Goal: Task Accomplishment & Management: Use online tool/utility

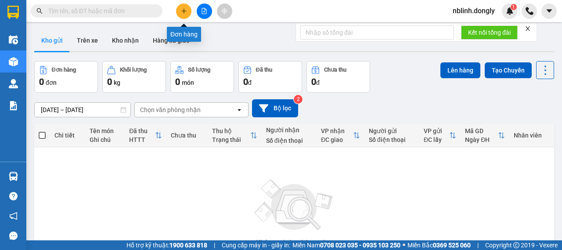
click at [187, 17] on button at bounding box center [183, 11] width 15 height 15
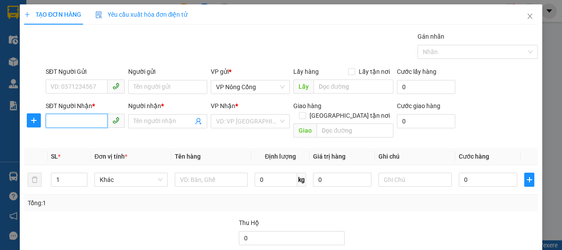
click at [75, 118] on input "SĐT Người Nhận *" at bounding box center [77, 121] width 62 height 14
type input "0947184636"
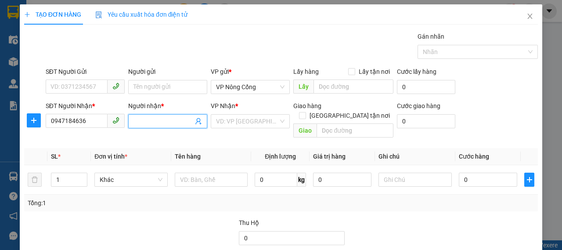
click at [149, 116] on span at bounding box center [167, 121] width 79 height 14
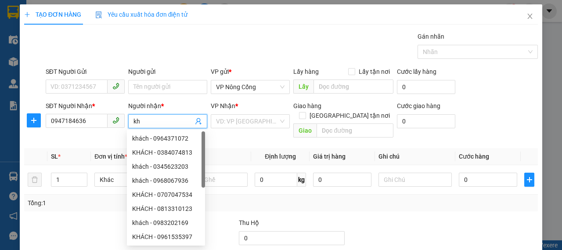
type input "k"
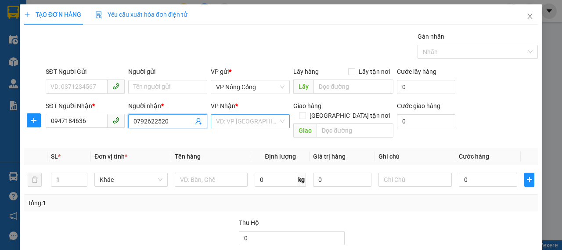
type input "0792622520"
click at [263, 121] on input "search" at bounding box center [247, 121] width 62 height 13
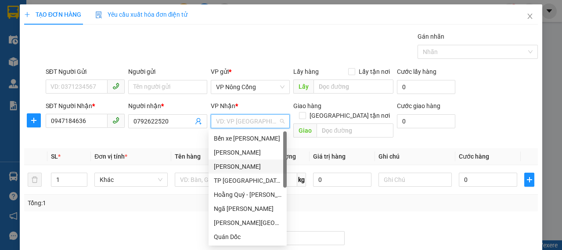
scroll to position [127, 0]
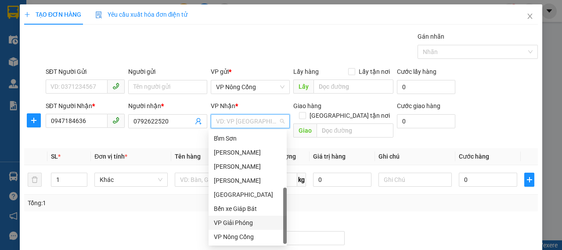
click at [248, 223] on div "VP Giải Phóng" at bounding box center [248, 223] width 68 height 10
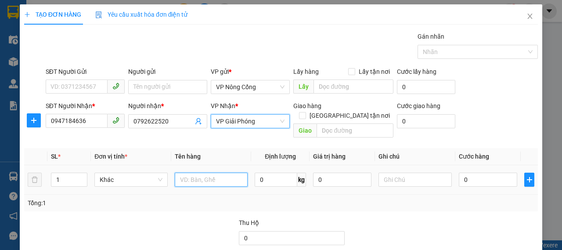
click at [221, 173] on input "text" at bounding box center [211, 180] width 73 height 14
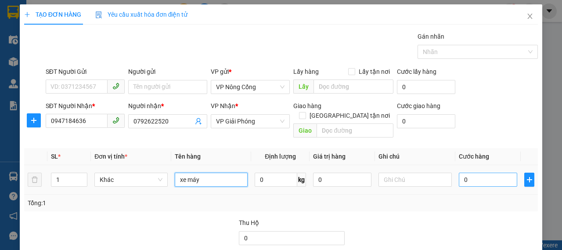
type input "xe máy"
click at [480, 173] on input "0" at bounding box center [488, 180] width 58 height 14
type input "3"
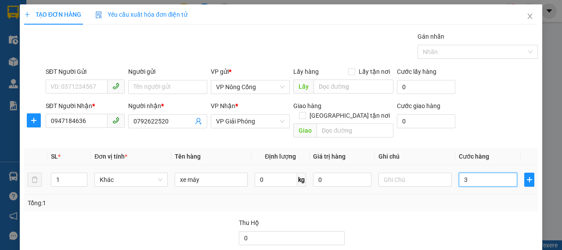
type input "30"
type input "300"
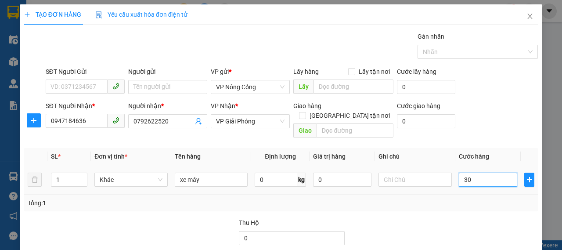
type input "300"
type input "300.000"
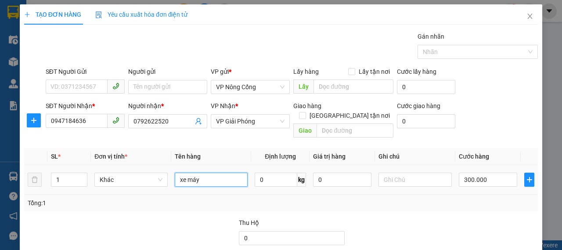
click at [214, 173] on input "xe máy" at bounding box center [211, 180] width 73 height 14
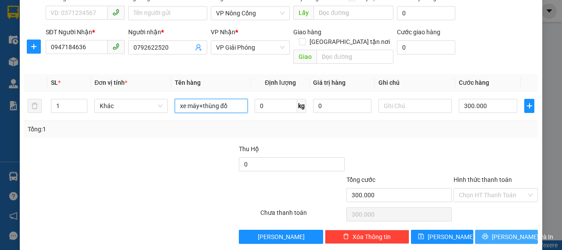
type input "xe máy+thùng đồ"
click at [496, 232] on span "Lưu và In" at bounding box center [523, 237] width 62 height 10
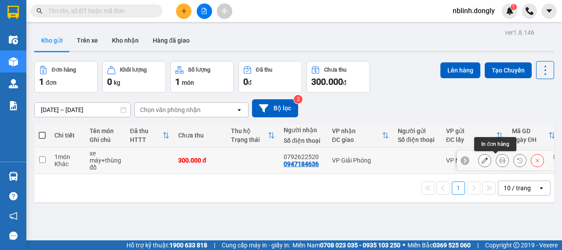
click at [497, 160] on button at bounding box center [503, 160] width 12 height 15
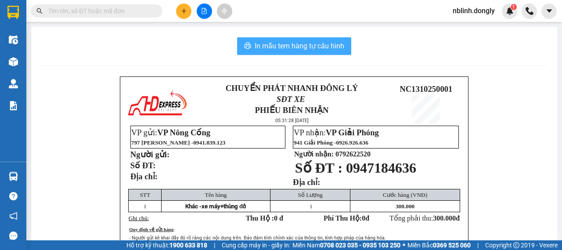
click at [318, 53] on button "In mẫu tem hàng tự cấu hình" at bounding box center [294, 46] width 114 height 18
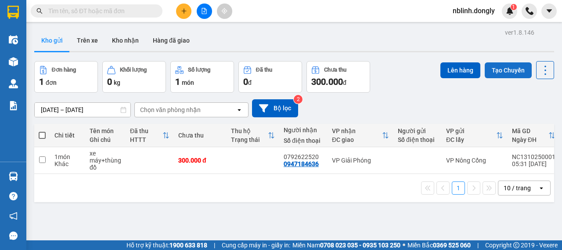
click at [490, 67] on button "Tạo Chuyến" at bounding box center [508, 70] width 47 height 16
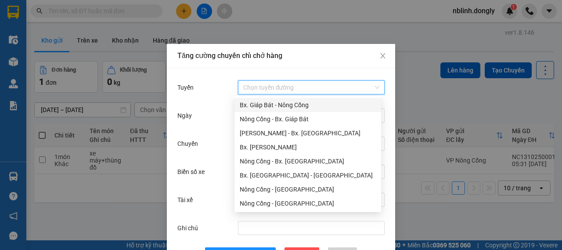
click at [340, 89] on input "Tuyến" at bounding box center [308, 87] width 130 height 13
click at [273, 118] on div "Nông Cống - Bx. Giáp Bát" at bounding box center [308, 119] width 136 height 10
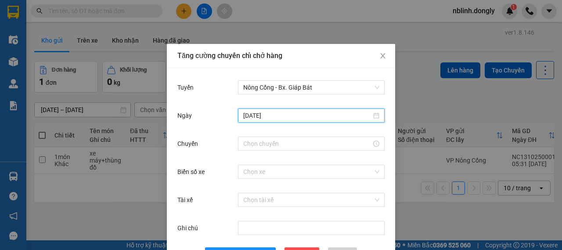
click at [287, 115] on input "12/10/2025" at bounding box center [307, 116] width 128 height 10
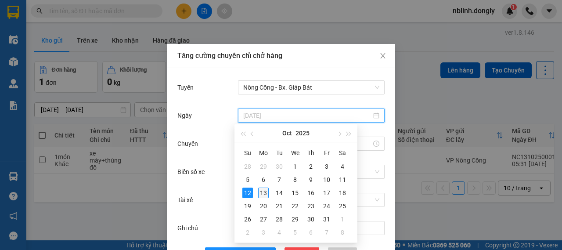
type input "13/10/2025"
click at [261, 189] on div "13" at bounding box center [263, 193] width 11 height 11
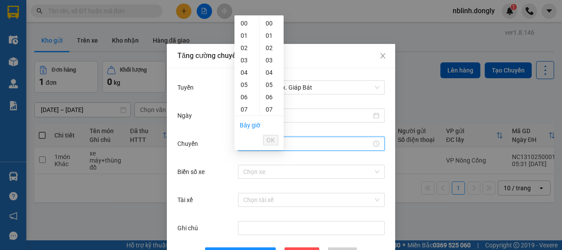
click at [277, 142] on input "Chuyến" at bounding box center [307, 144] width 128 height 10
click at [266, 135] on button "OK" at bounding box center [270, 140] width 15 height 11
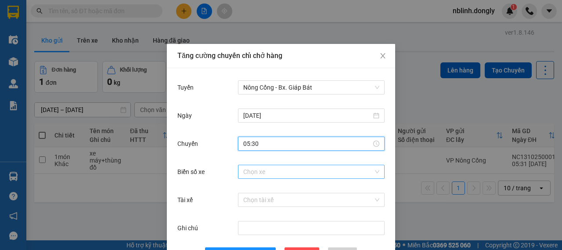
type input "05:30"
click at [258, 167] on input "Biển số xe" at bounding box center [308, 171] width 130 height 13
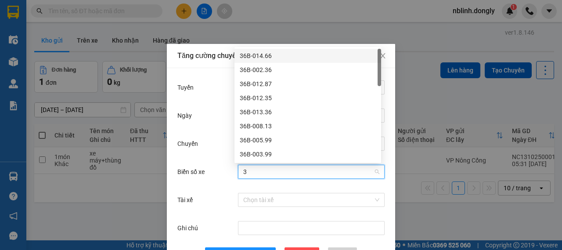
type input "38"
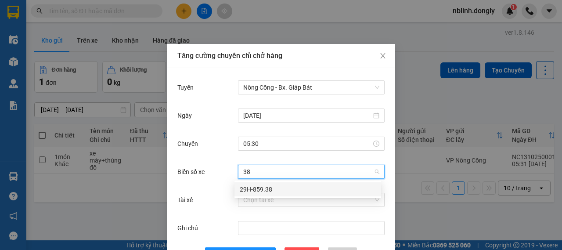
click at [258, 193] on div "29H-859.38" at bounding box center [308, 190] width 136 height 10
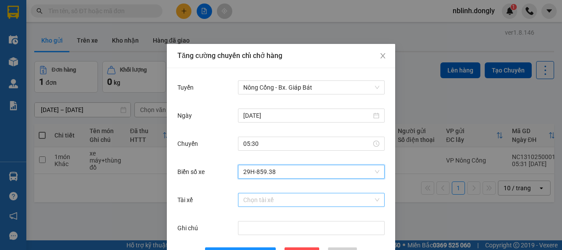
click at [258, 197] on input "Tài xế" at bounding box center [308, 199] width 130 height 13
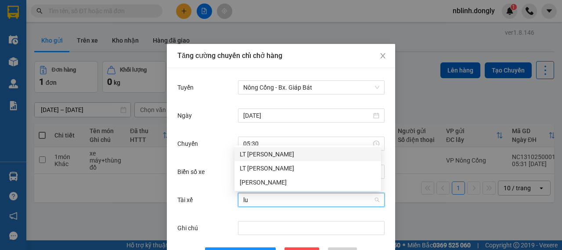
type input "luo"
click at [274, 179] on div "Phạm Văn Lương" at bounding box center [308, 183] width 136 height 10
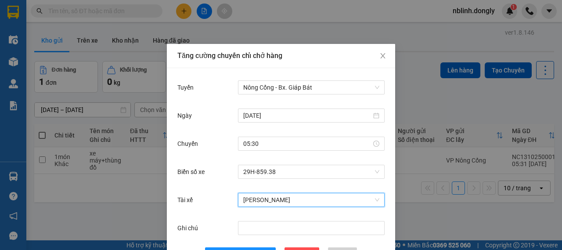
scroll to position [32, 0]
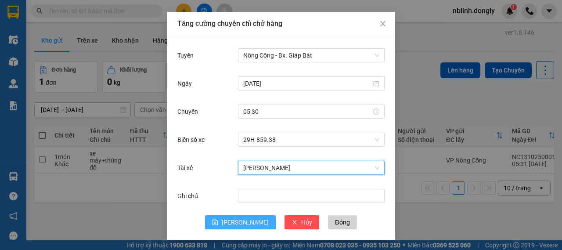
click at [237, 228] on button "Lưu" at bounding box center [240, 222] width 71 height 14
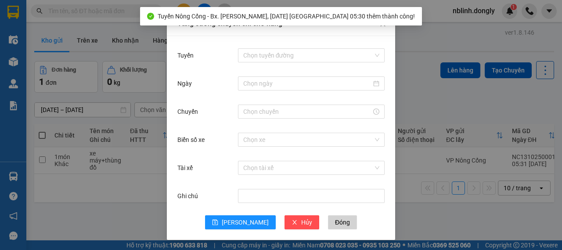
click at [141, 219] on div "Tăng cường chuyến chỉ chở hàng Tuyến Chọn tuyến đường Ngày Chuyến Biển số xe Ch…" at bounding box center [281, 125] width 562 height 250
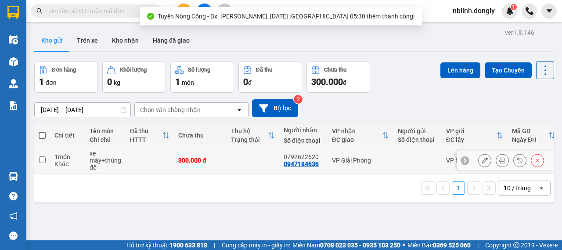
click at [125, 156] on td "xe máy+thùng đồ" at bounding box center [105, 160] width 40 height 27
checkbox input "true"
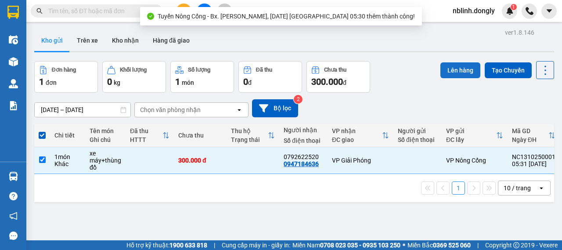
click at [465, 75] on button "Lên hàng" at bounding box center [461, 70] width 40 height 16
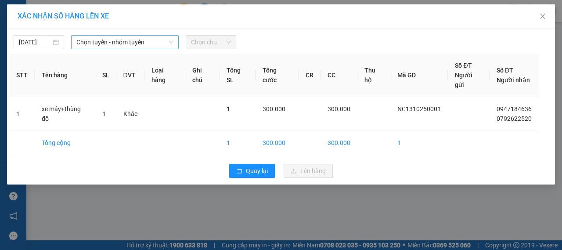
click at [107, 47] on span "Chọn tuyến - nhóm tuyến" at bounding box center [124, 42] width 97 height 13
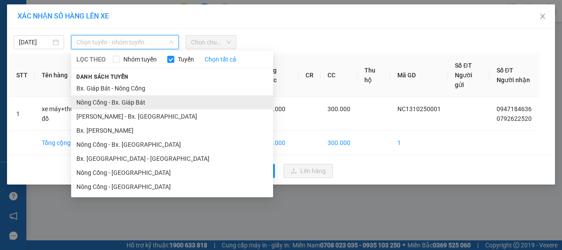
click at [134, 100] on li "Nông Cống - Bx. Giáp Bát" at bounding box center [172, 102] width 202 height 14
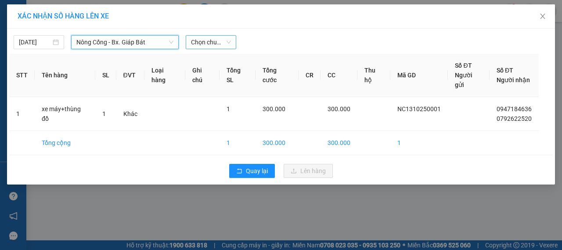
click at [210, 45] on span "Chọn chuyến" at bounding box center [211, 42] width 40 height 13
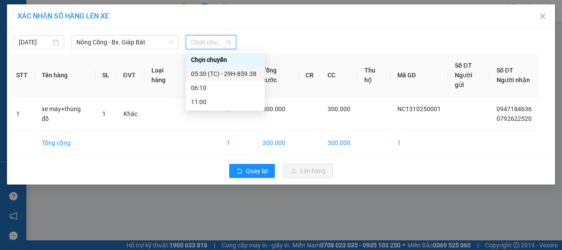
click at [230, 75] on div "05:30 (TC) - 29H-859.38" at bounding box center [225, 74] width 69 height 10
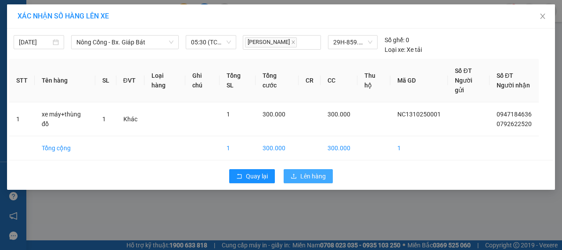
click at [301, 171] on span "Lên hàng" at bounding box center [313, 176] width 25 height 10
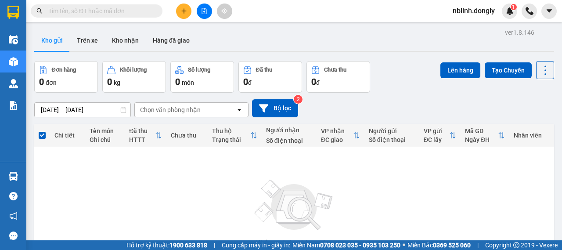
click at [132, 172] on div "Không có đơn hàng nào. Bạn thử điều chỉnh lại bộ lọc nhé!" at bounding box center [294, 216] width 511 height 132
